Goal: Navigation & Orientation: Go to known website

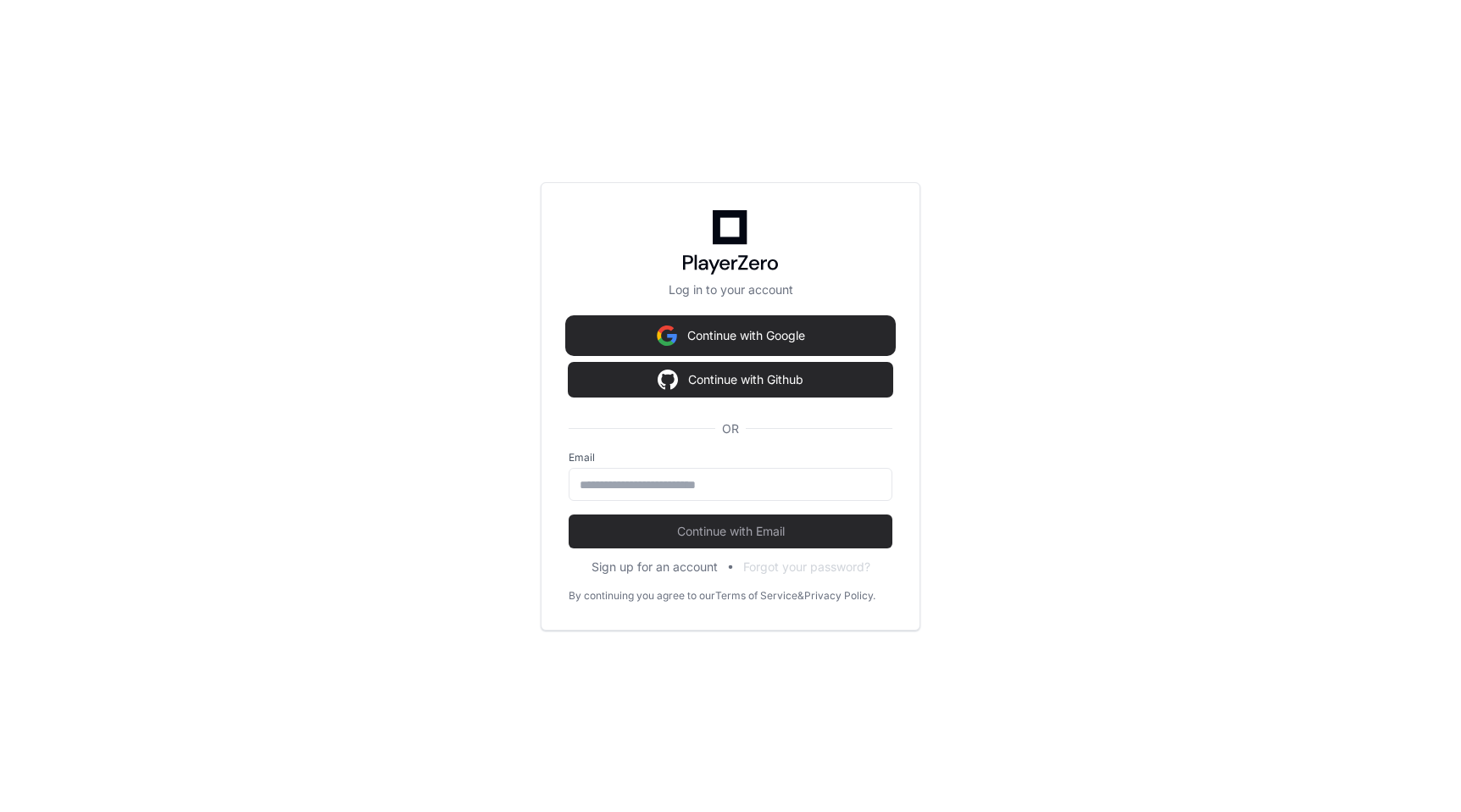
click at [764, 335] on button "Continue with Google" at bounding box center [730, 336] width 324 height 34
